Goal: Information Seeking & Learning: Find specific fact

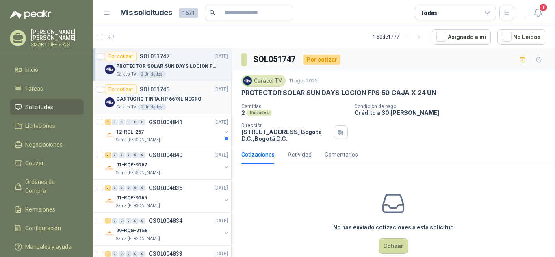
click at [155, 100] on p "CARTUCHO TINTA HP 667XL NEGRO" at bounding box center [158, 99] width 85 height 8
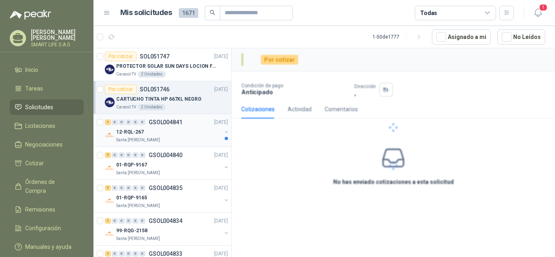
click at [158, 133] on div "12-RQL-267" at bounding box center [168, 132] width 105 height 10
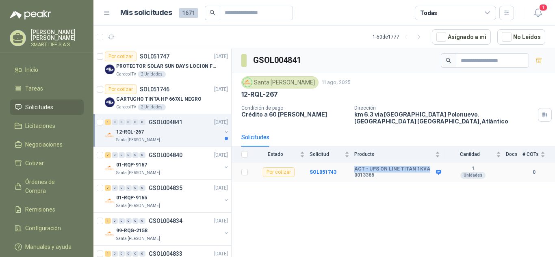
drag, startPoint x: 356, startPoint y: 163, endPoint x: 424, endPoint y: 166, distance: 68.7
click at [424, 166] on b "ACT - UPS ON LINE TITAN 1KVA 0013365" at bounding box center [394, 172] width 80 height 13
copy b "ACT - UPS ON LINE TITAN 1KVA"
